Goal: Task Accomplishment & Management: Use online tool/utility

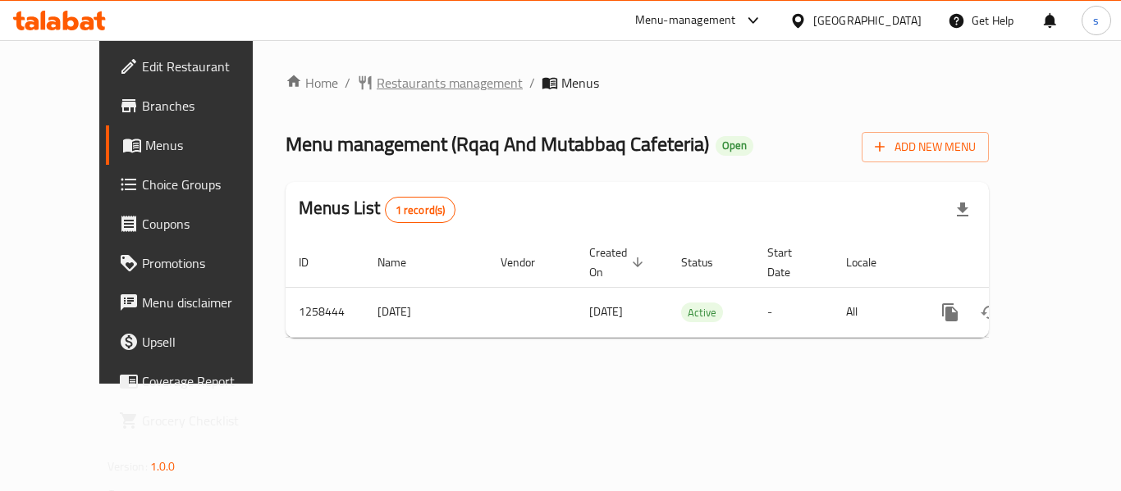
click at [377, 80] on span "Restaurants management" at bounding box center [450, 83] width 146 height 20
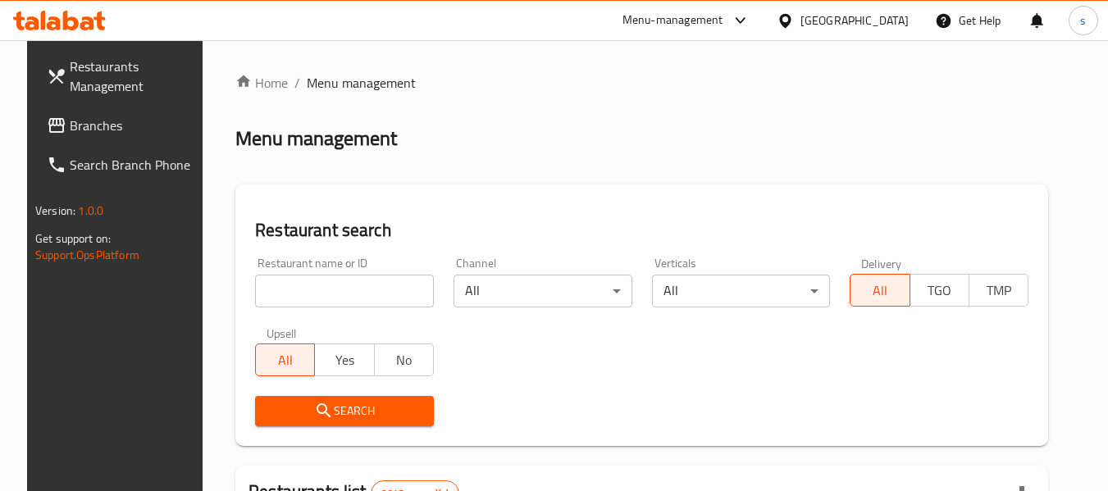
click at [296, 294] on input "search" at bounding box center [344, 291] width 179 height 33
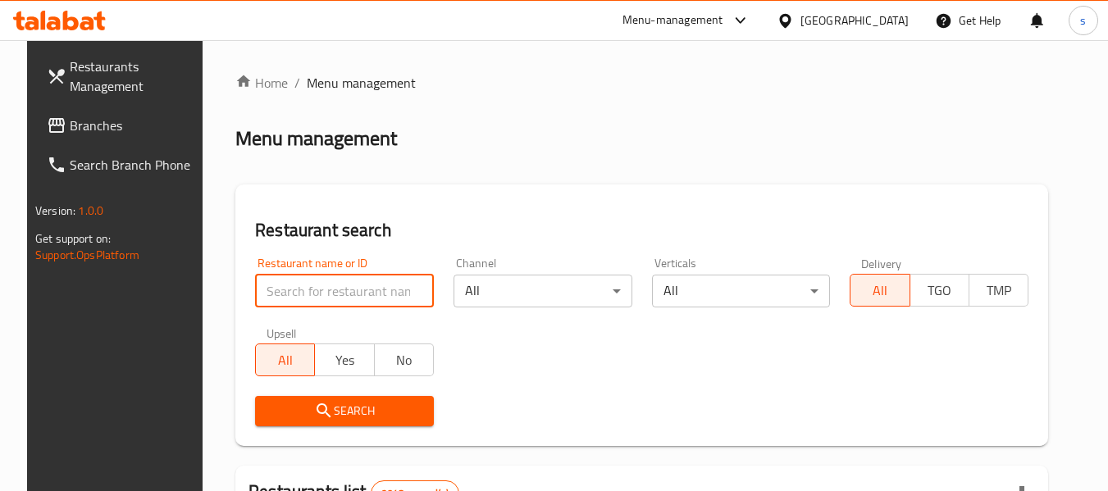
paste input "683994"
type input "683994"
click button "Search" at bounding box center [344, 411] width 179 height 30
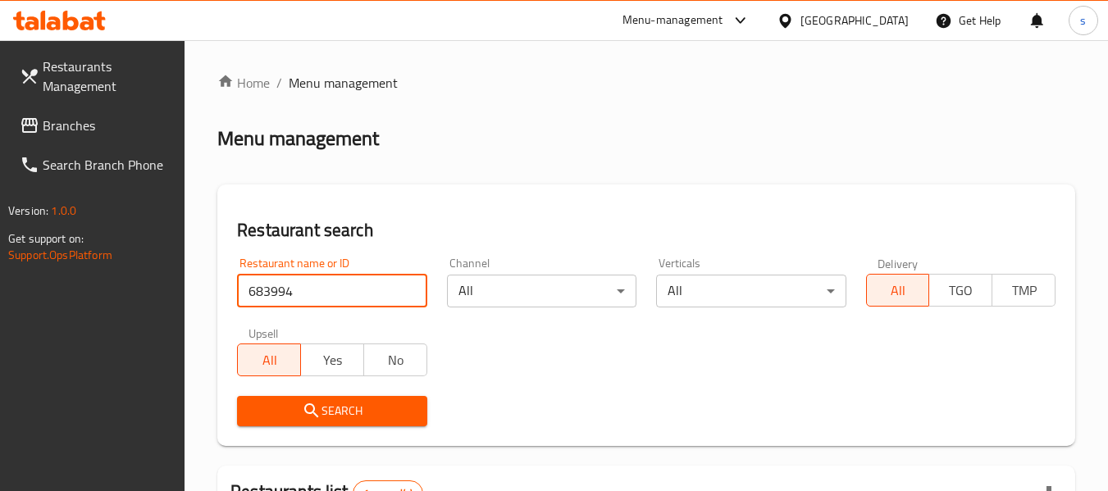
click at [882, 21] on div "[GEOGRAPHIC_DATA]" at bounding box center [855, 20] width 108 height 18
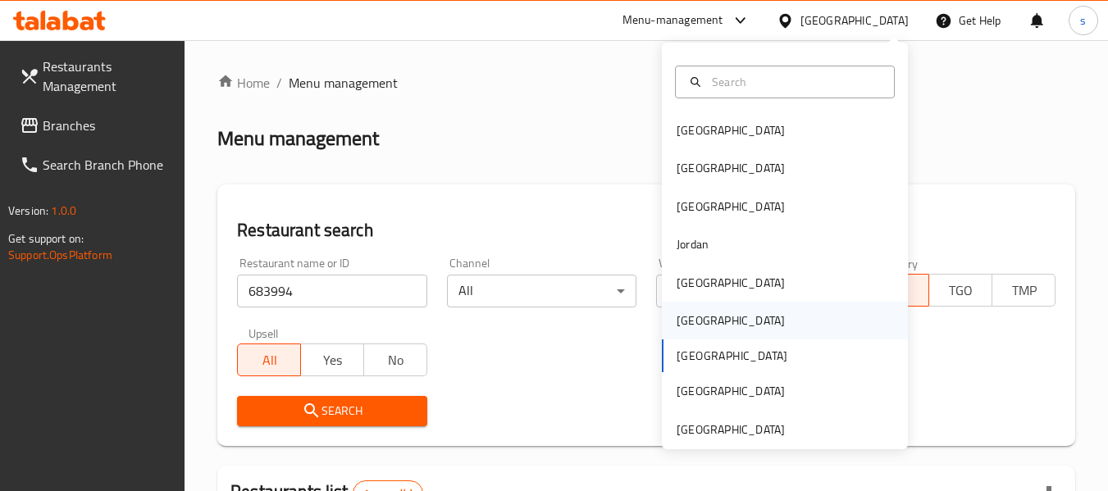
scroll to position [9, 0]
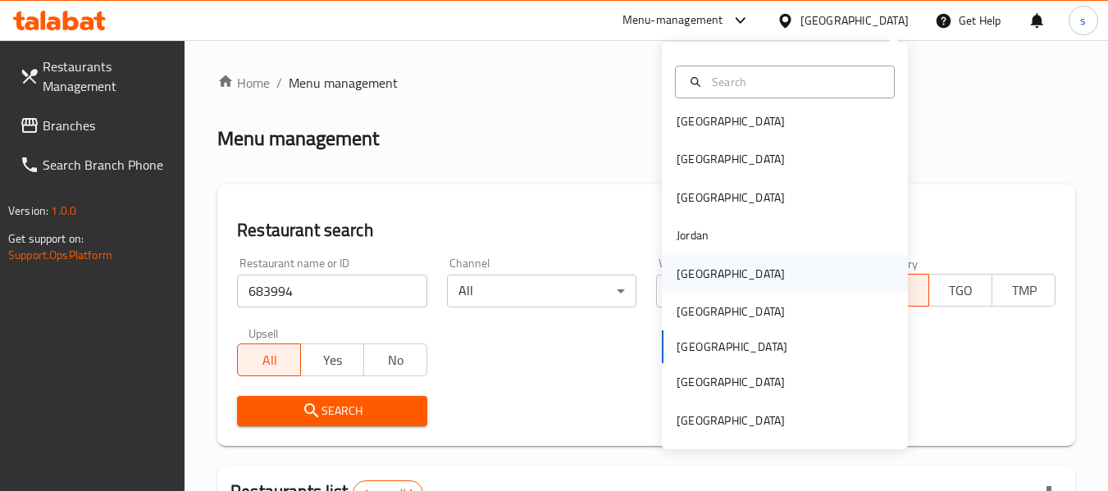
click at [724, 281] on div "[GEOGRAPHIC_DATA]" at bounding box center [785, 274] width 246 height 38
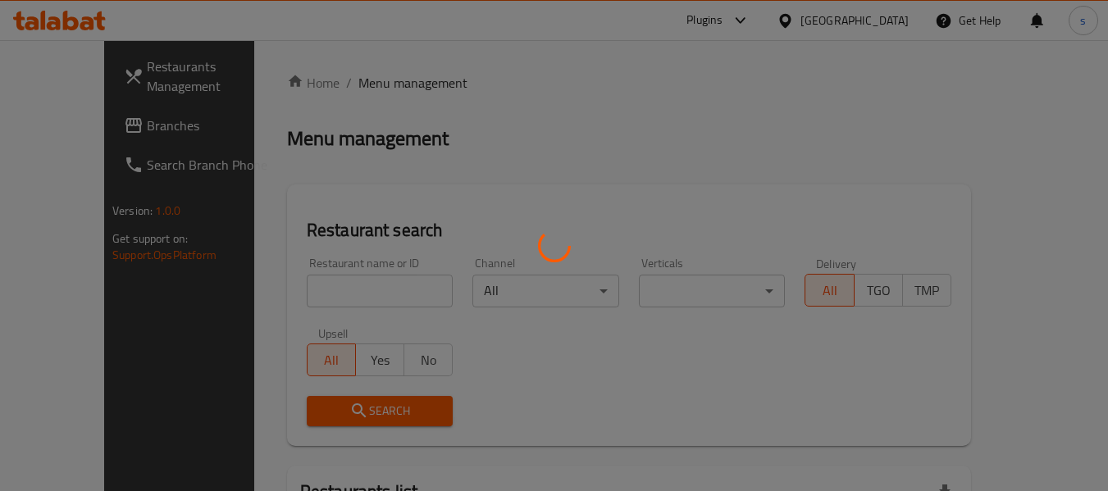
click at [68, 132] on div at bounding box center [554, 245] width 1108 height 491
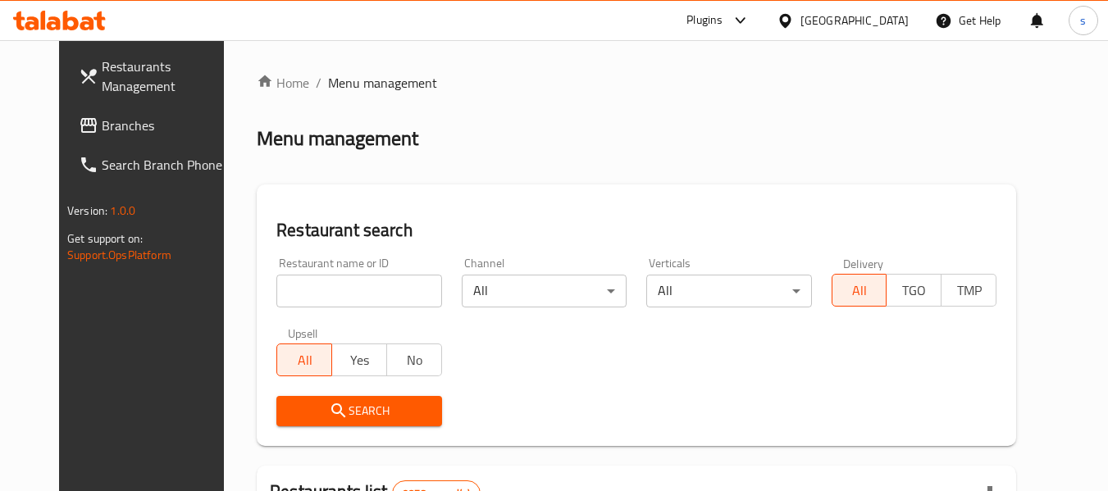
click at [355, 290] on input "search" at bounding box center [358, 291] width 165 height 33
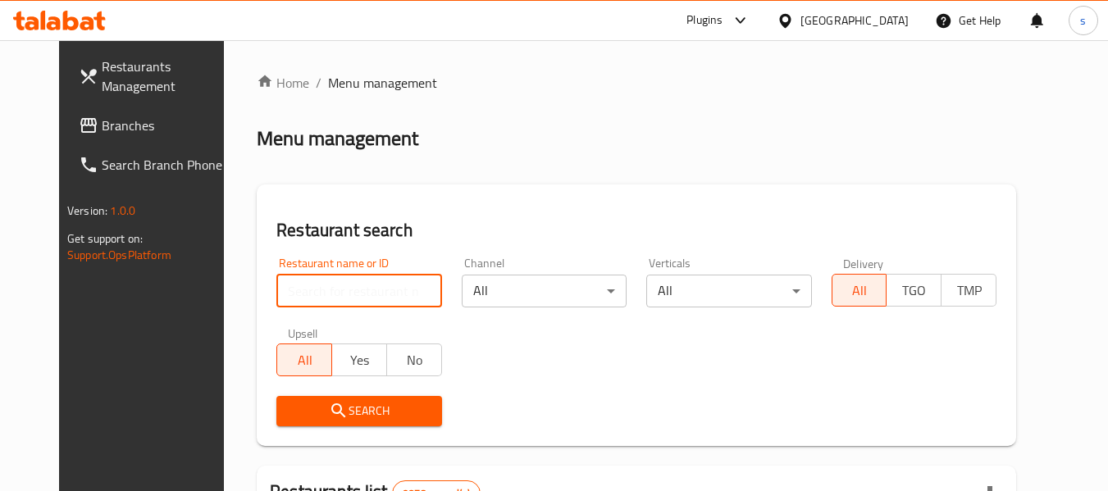
paste input "620074"
type input "620074"
click at [102, 127] on span "Branches" at bounding box center [167, 126] width 130 height 20
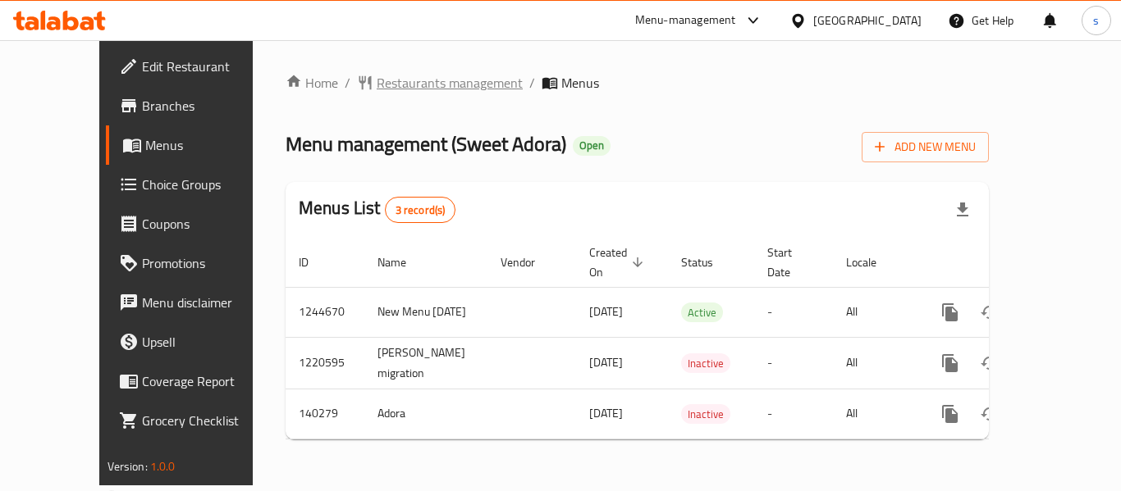
click at [377, 80] on span "Restaurants management" at bounding box center [450, 83] width 146 height 20
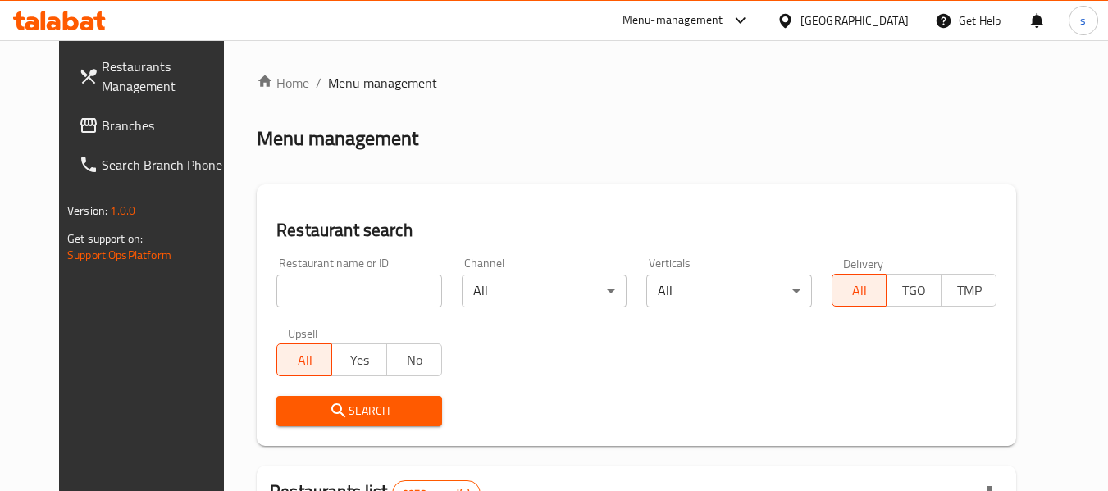
click at [287, 308] on div "Restaurant name or ID Restaurant name or ID" at bounding box center [359, 283] width 185 height 70
click at [285, 292] on input "search" at bounding box center [358, 291] width 165 height 33
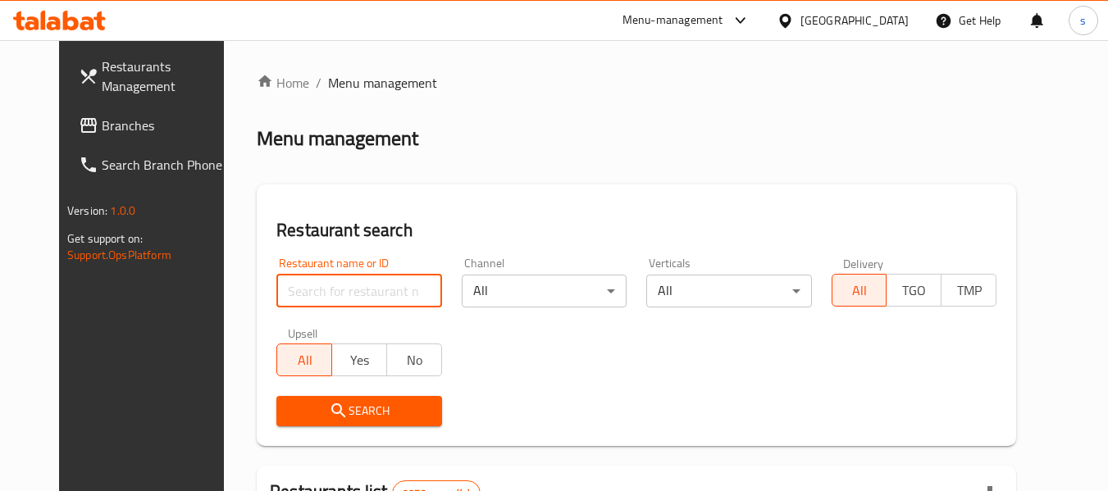
paste input "611964"
type input "611964"
click button "Search" at bounding box center [358, 411] width 165 height 30
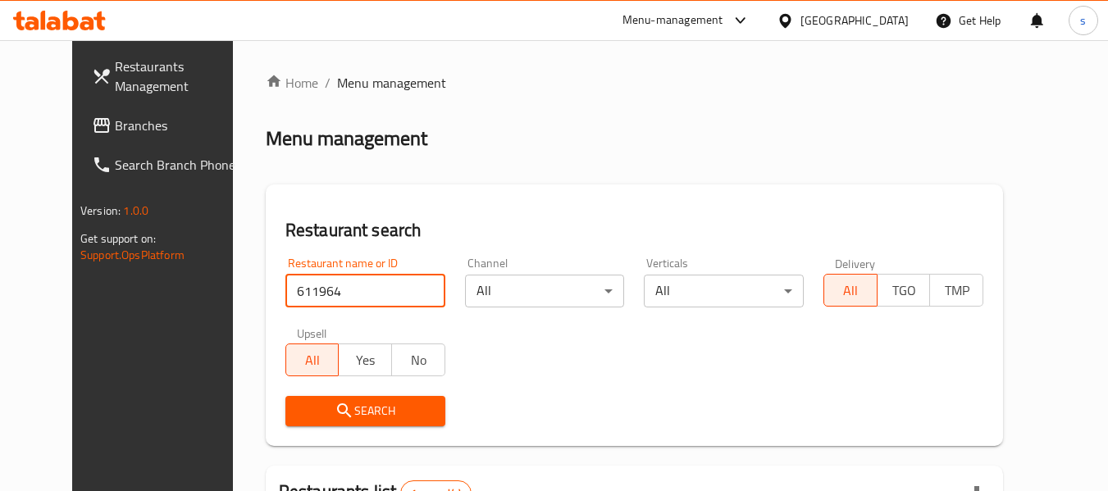
click at [794, 19] on icon at bounding box center [785, 20] width 17 height 17
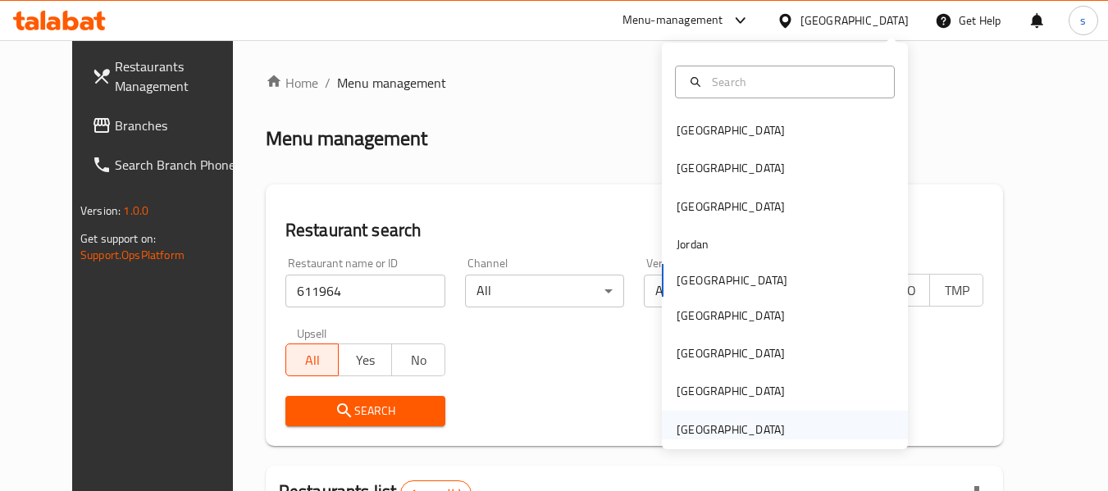
click at [731, 427] on div "[GEOGRAPHIC_DATA]" at bounding box center [731, 430] width 108 height 18
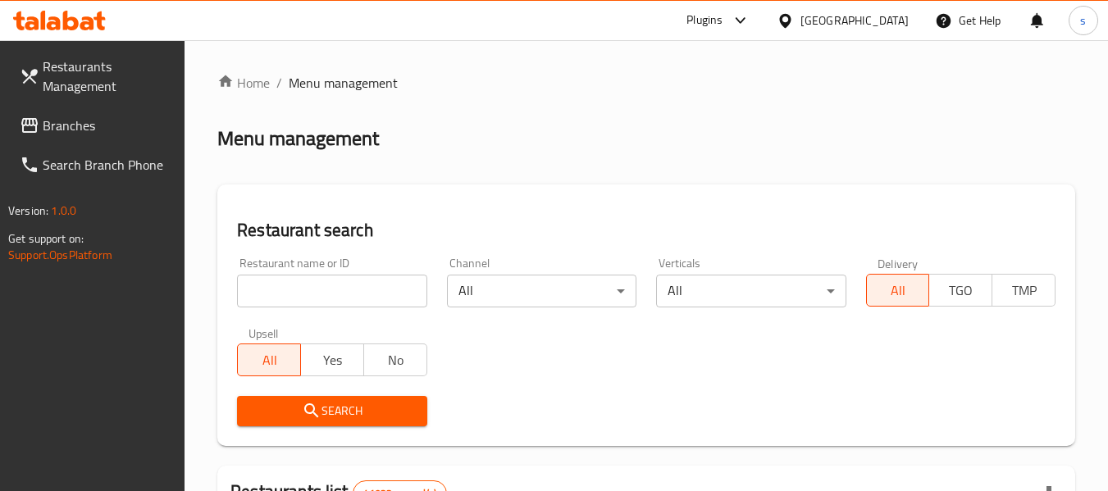
click at [84, 121] on span "Branches" at bounding box center [108, 126] width 130 height 20
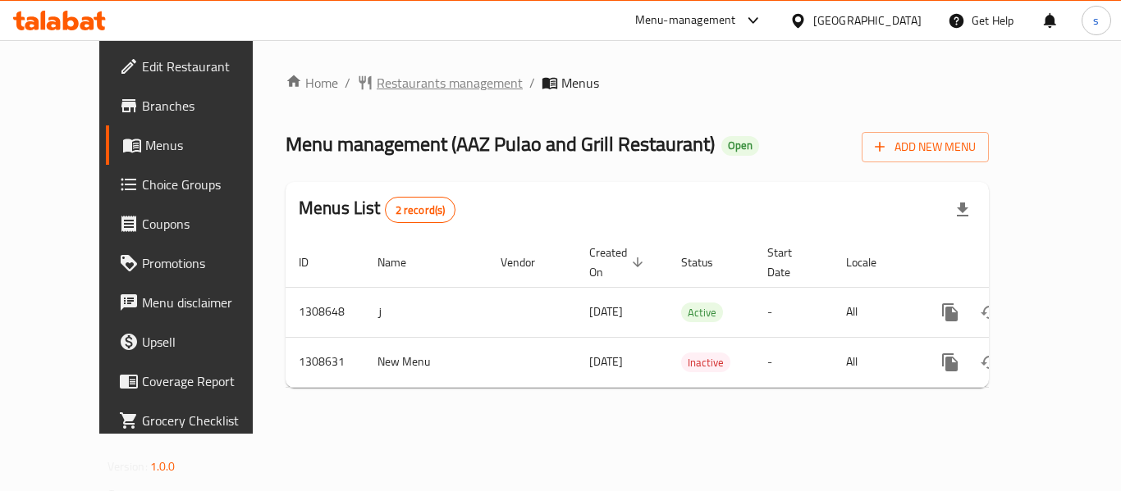
click at [377, 79] on span "Restaurants management" at bounding box center [450, 83] width 146 height 20
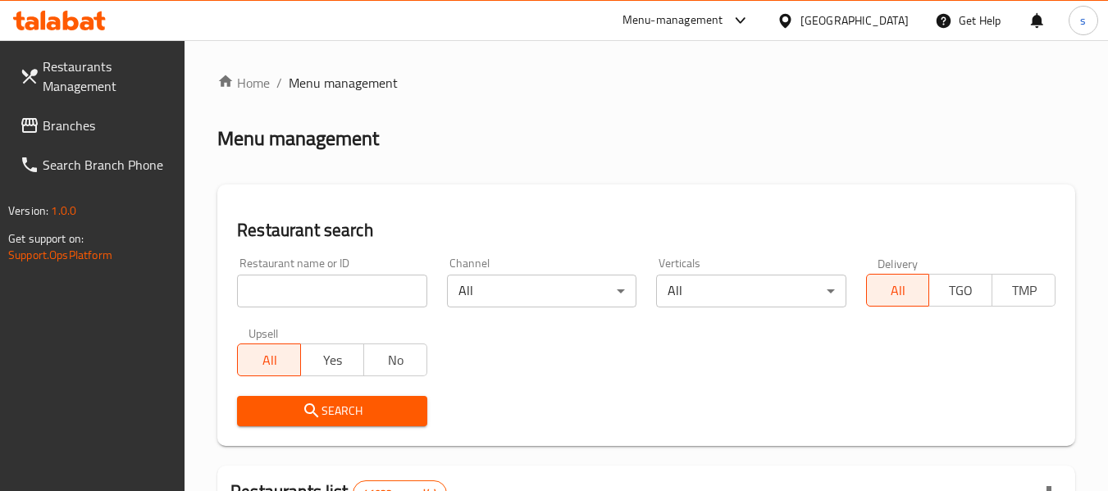
click at [314, 288] on input "search" at bounding box center [332, 291] width 190 height 33
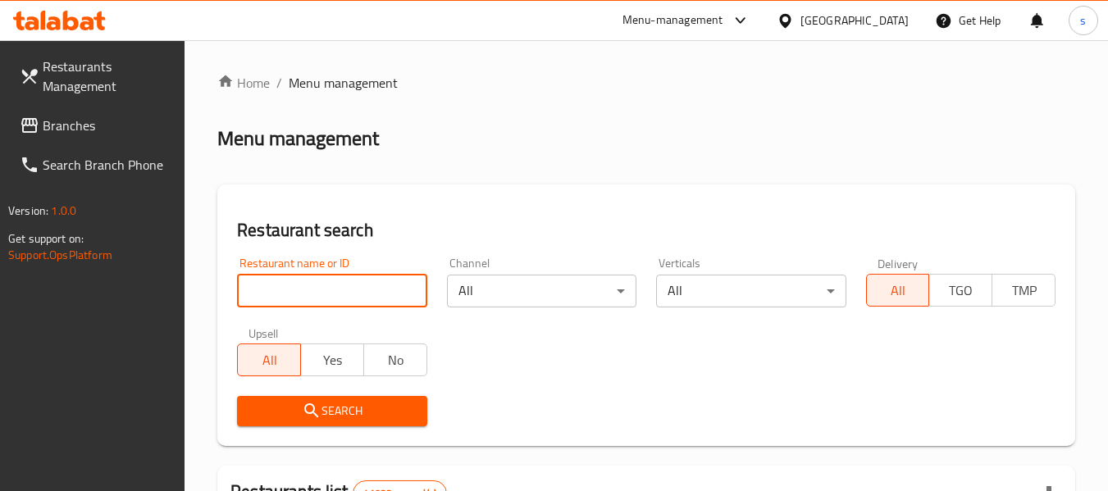
paste input "704962"
click button "Search" at bounding box center [332, 411] width 190 height 30
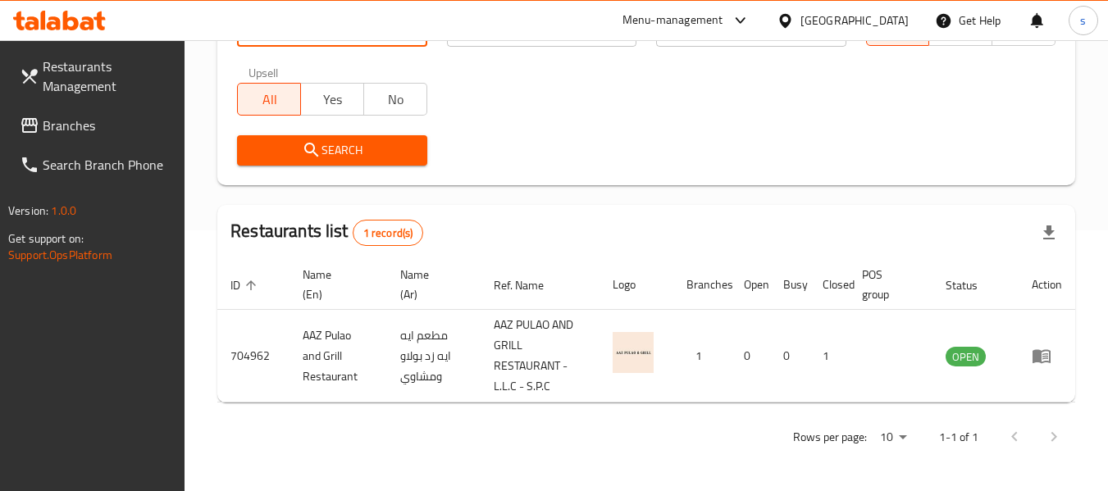
type input "704962UA"
drag, startPoint x: 812, startPoint y: 21, endPoint x: 803, endPoint y: 41, distance: 22.4
click at [812, 21] on div "[GEOGRAPHIC_DATA]" at bounding box center [855, 20] width 108 height 18
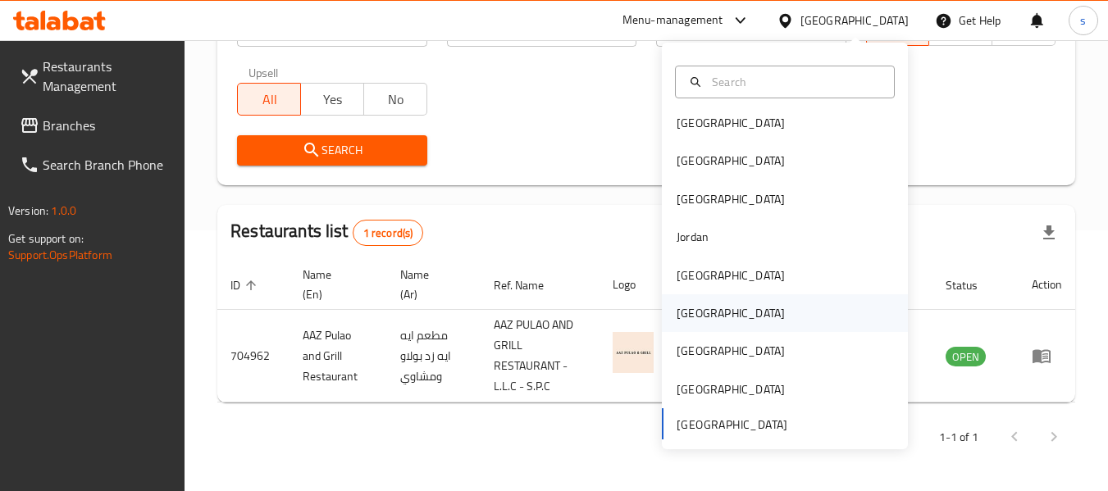
scroll to position [9, 0]
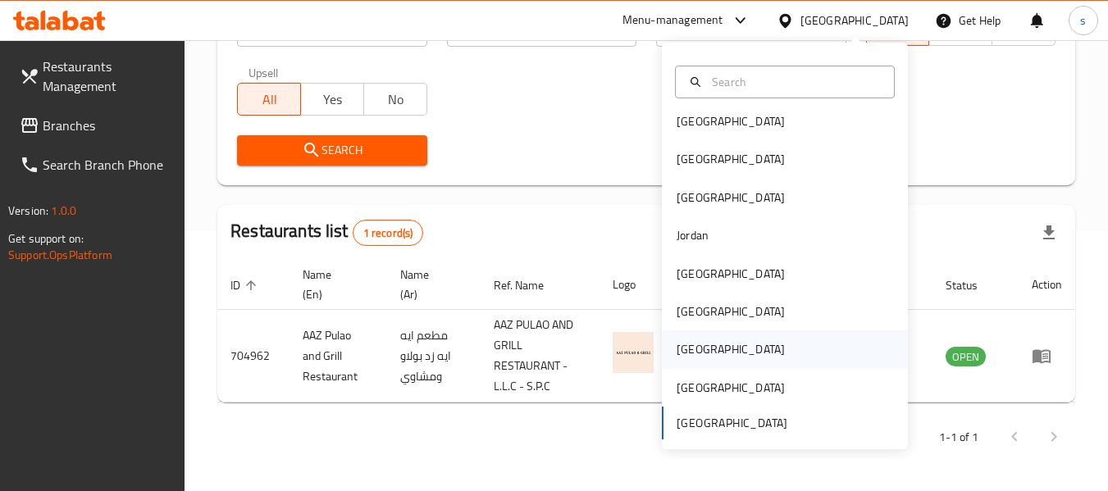
click at [699, 347] on div "[GEOGRAPHIC_DATA]" at bounding box center [731, 350] width 135 height 38
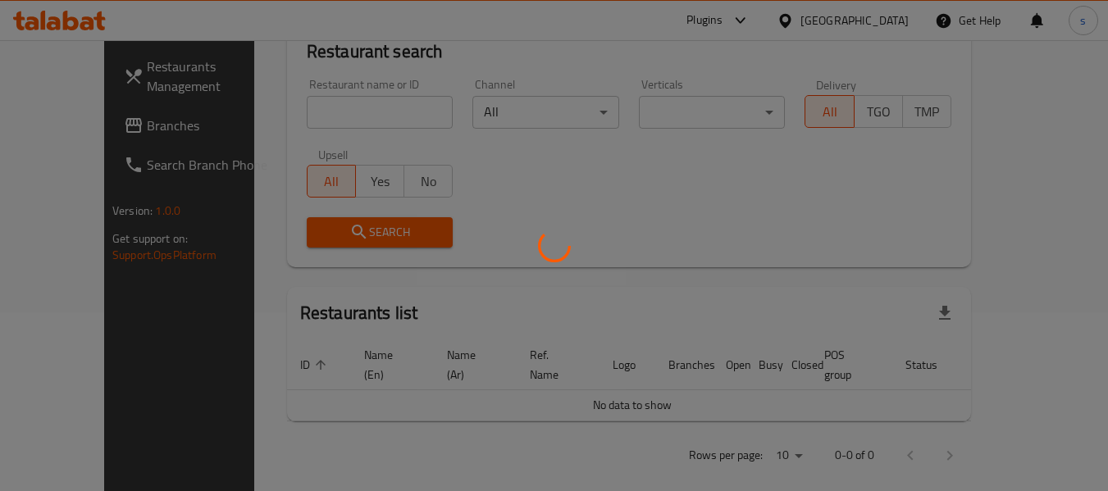
scroll to position [261, 0]
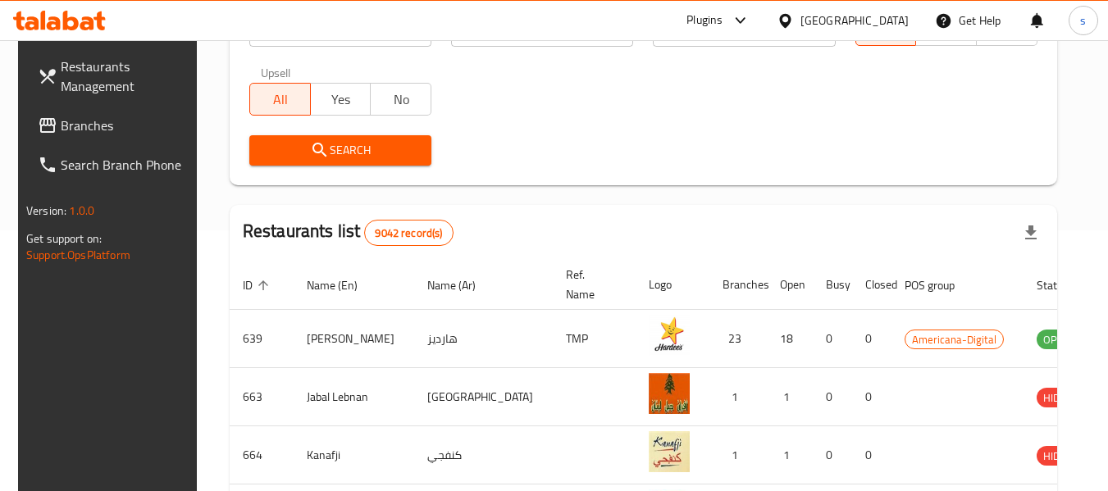
click at [73, 123] on span "Branches" at bounding box center [126, 126] width 130 height 20
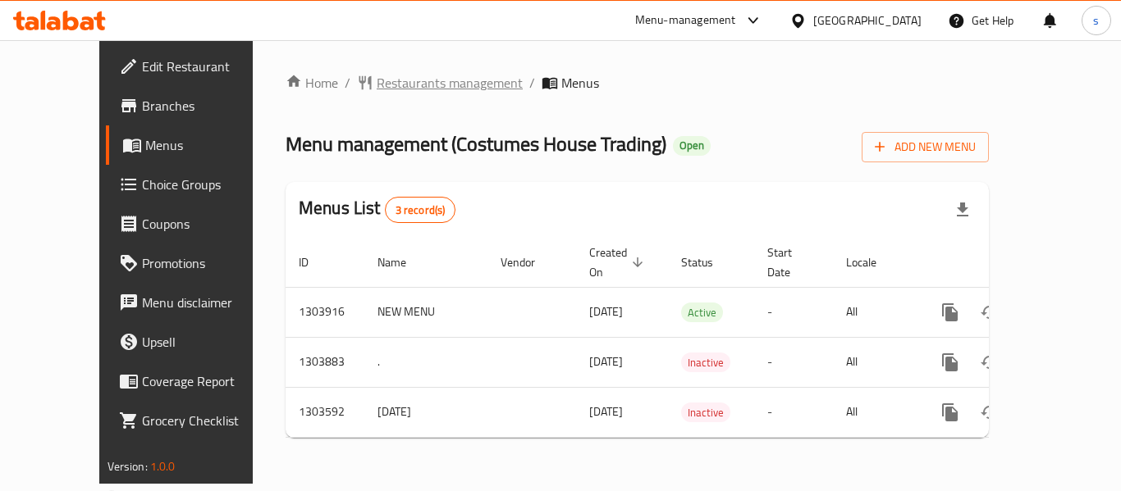
click at [377, 84] on span "Restaurants management" at bounding box center [450, 83] width 146 height 20
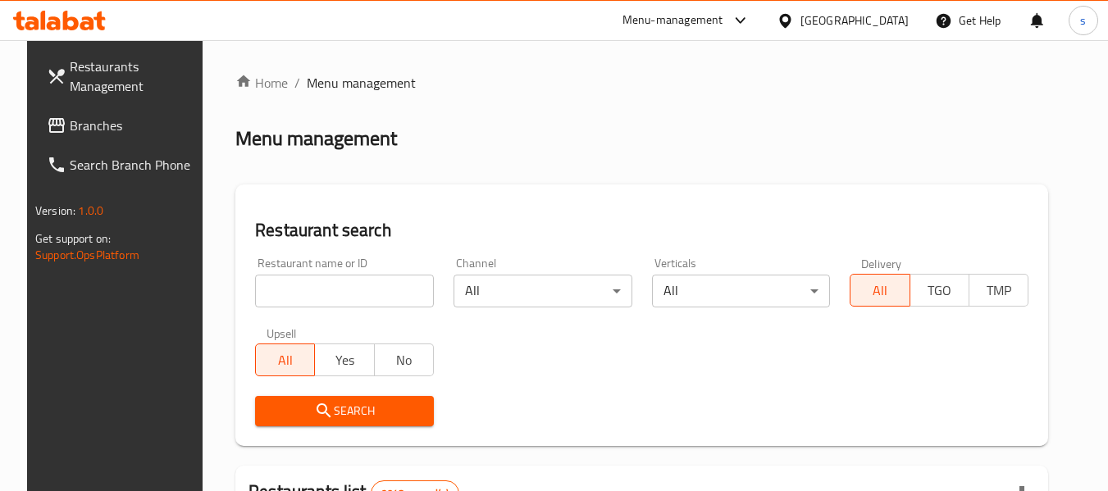
click at [296, 286] on input "search" at bounding box center [344, 291] width 179 height 33
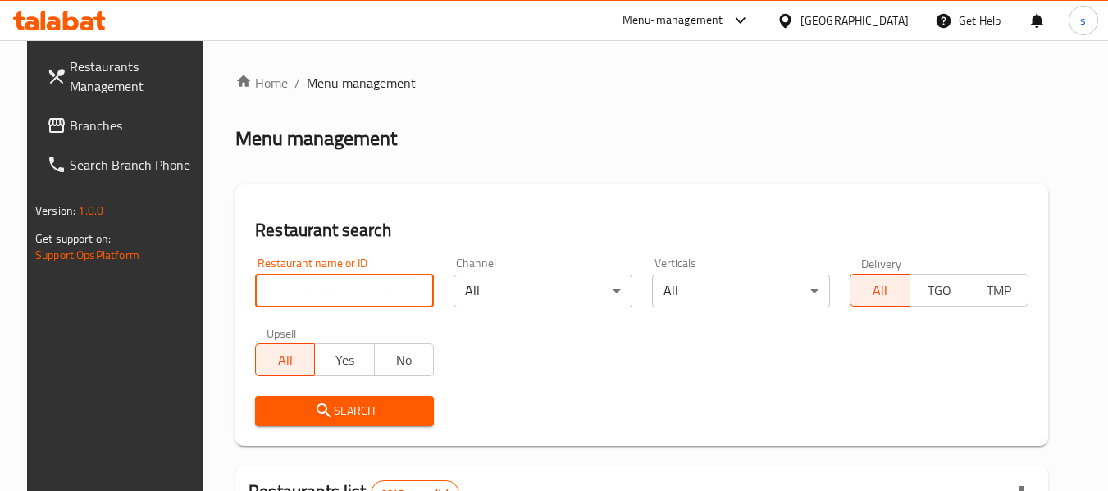
paste input "702865"
type input "702865"
click button "Search" at bounding box center [344, 411] width 179 height 30
